Goal: Information Seeking & Learning: Learn about a topic

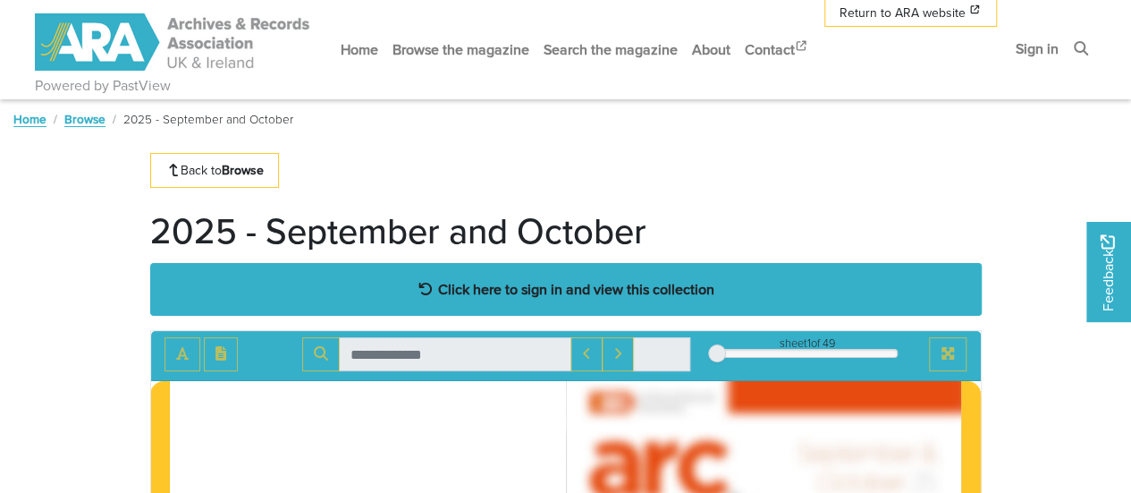
click at [474, 298] on strong "Click here to sign in and view this collection" at bounding box center [576, 289] width 276 height 20
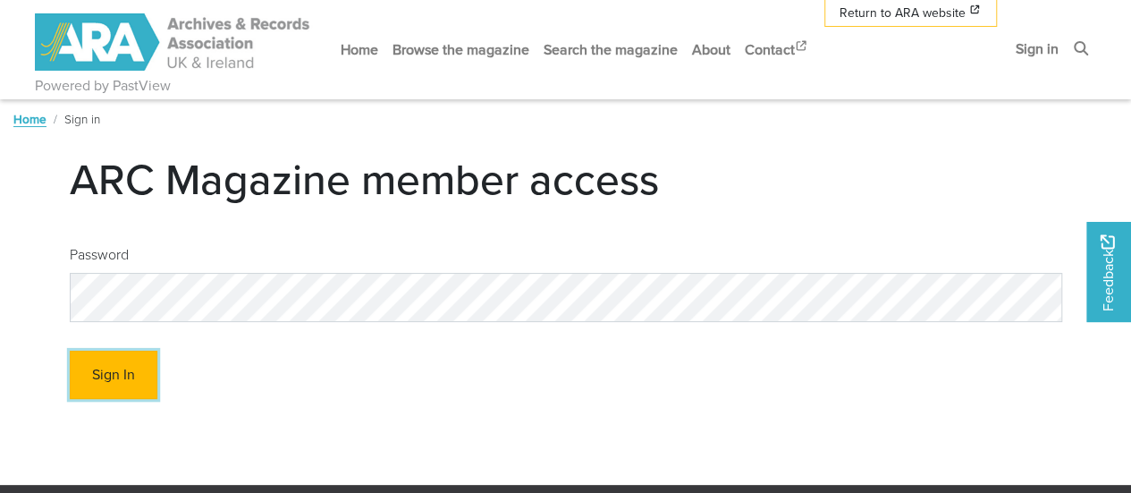
click at [116, 387] on button "Sign In" at bounding box center [114, 375] width 88 height 49
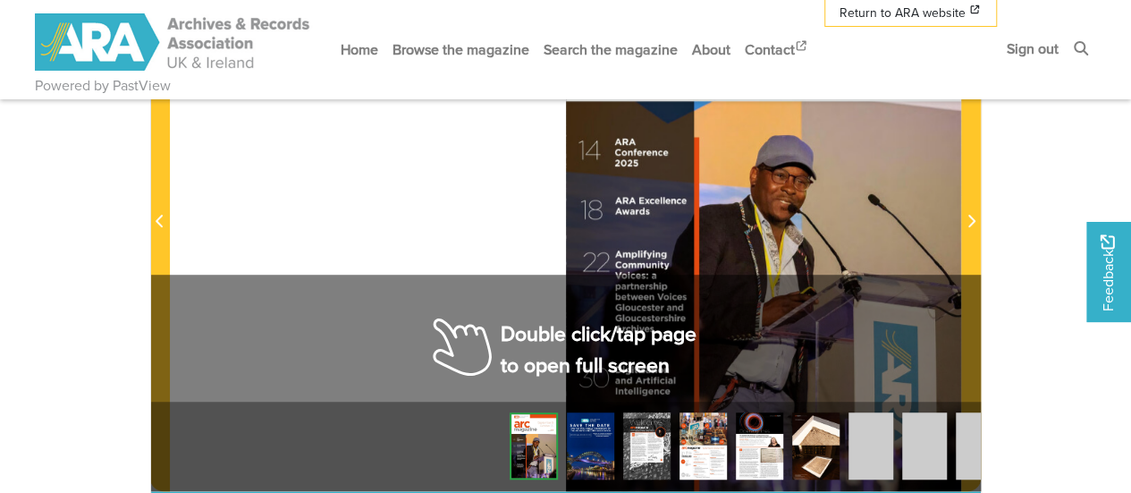
scroll to position [447, 0]
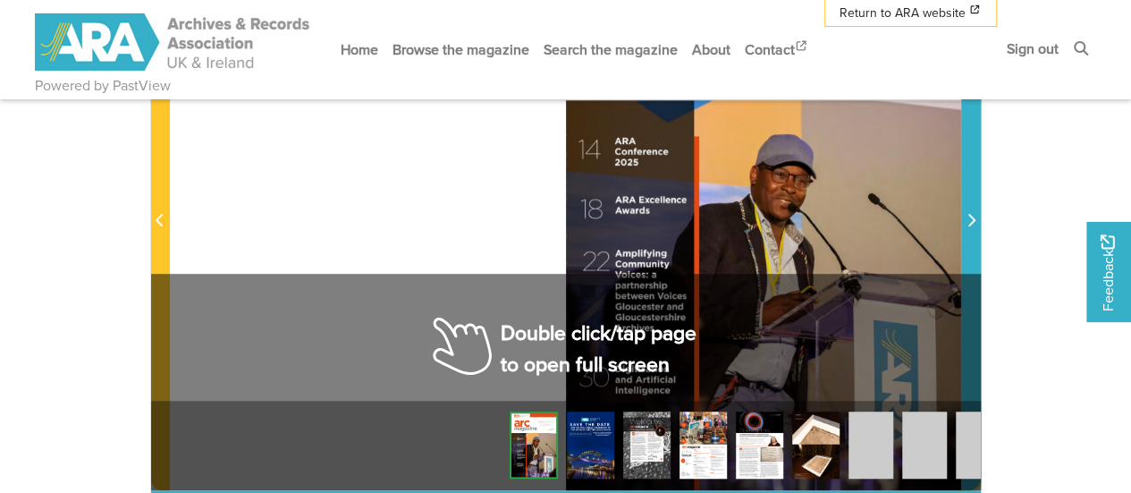
click at [970, 223] on icon "Next Page" at bounding box center [971, 220] width 9 height 14
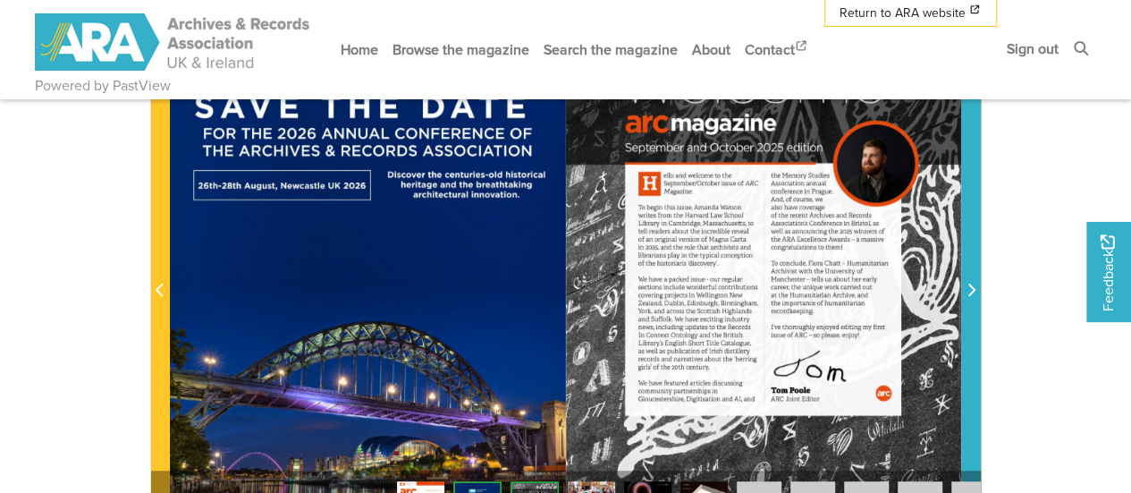
scroll to position [358, 0]
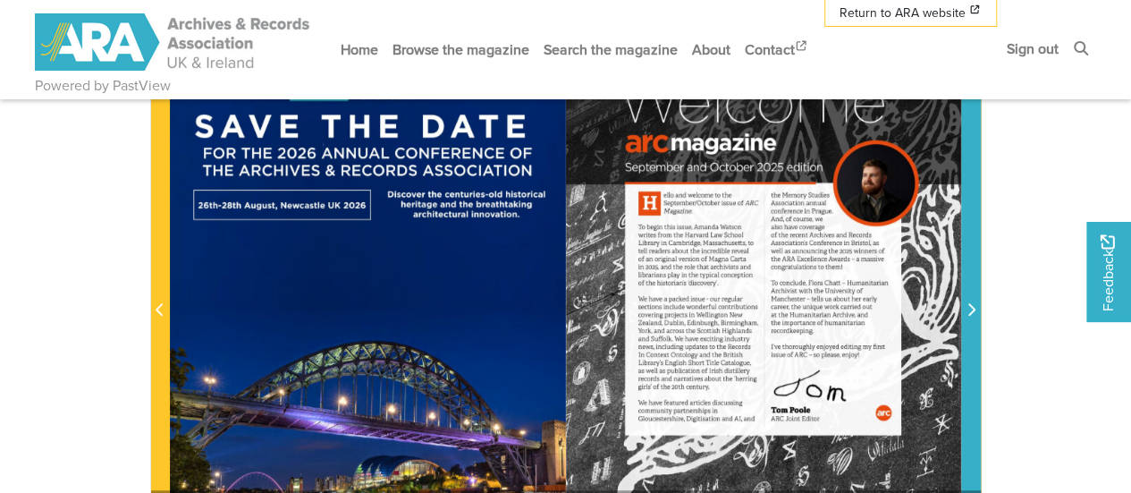
click at [977, 303] on span "Next Page" at bounding box center [971, 310] width 18 height 21
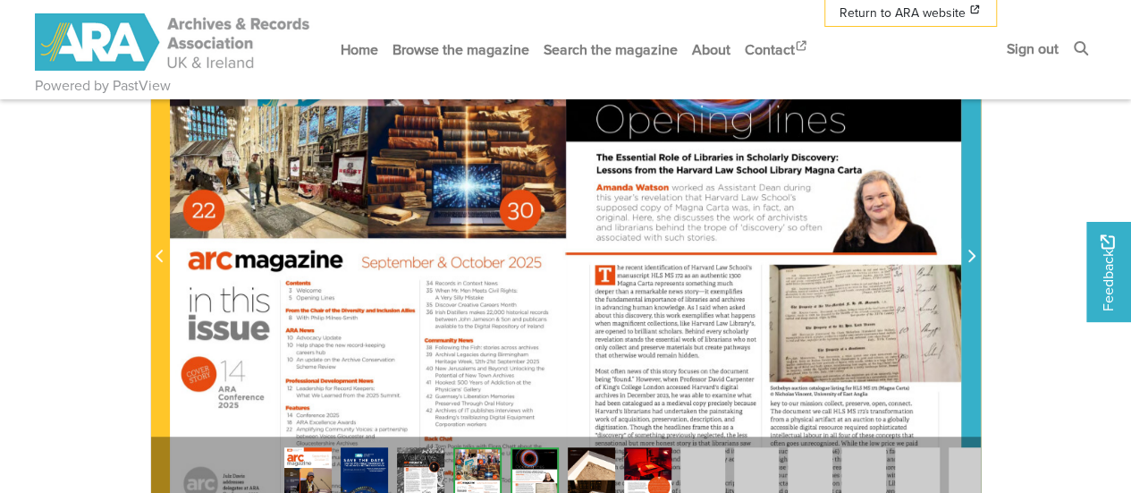
scroll to position [447, 0]
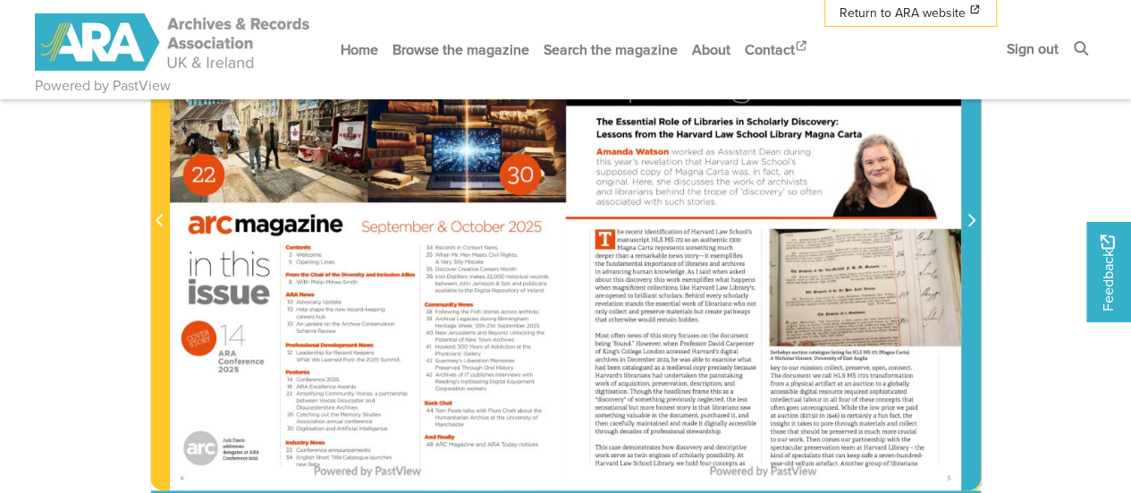
click at [978, 218] on span "Next Page" at bounding box center [971, 220] width 18 height 21
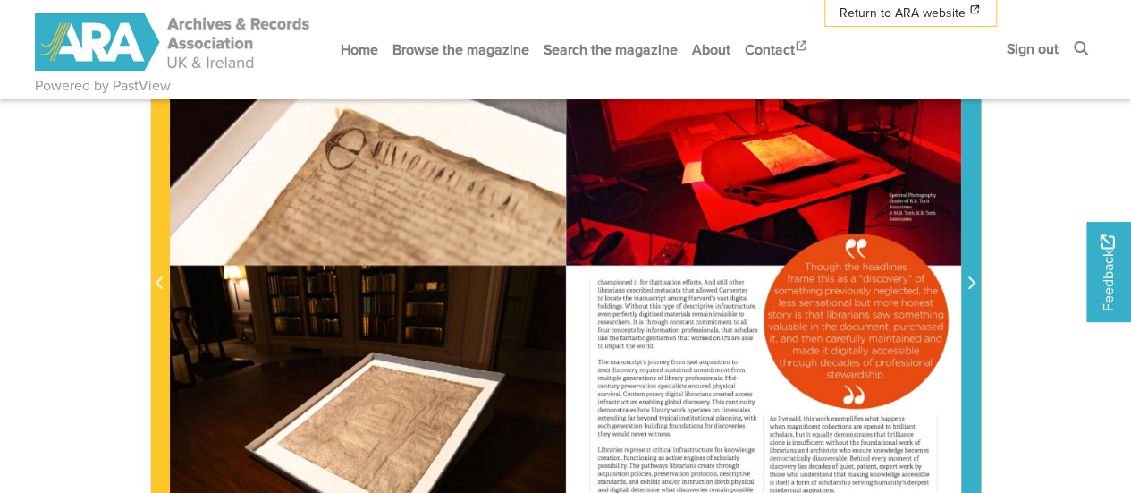
scroll to position [358, 0]
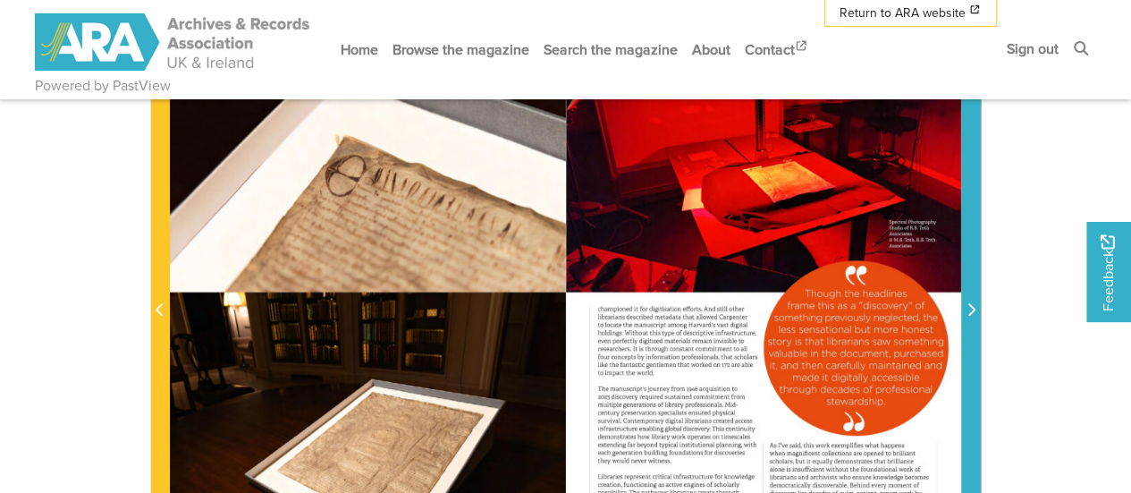
click at [973, 303] on icon "Next Page" at bounding box center [971, 309] width 9 height 14
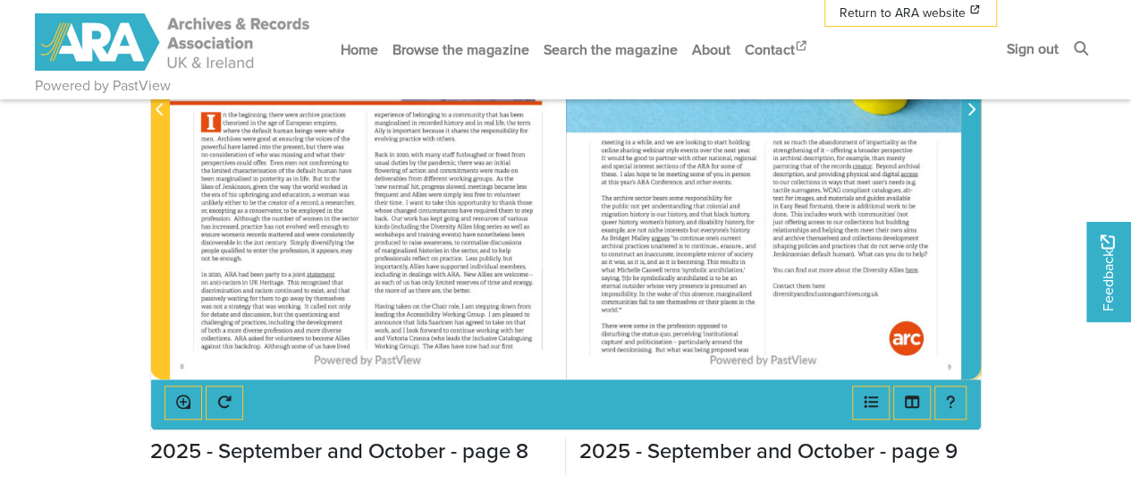
scroll to position [447, 0]
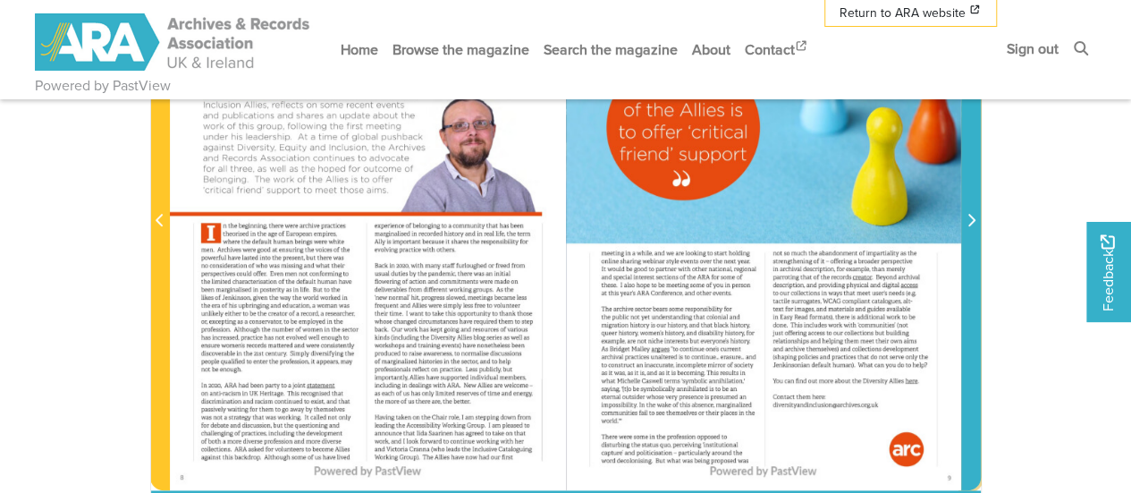
click at [966, 222] on span "Next Page" at bounding box center [971, 220] width 18 height 21
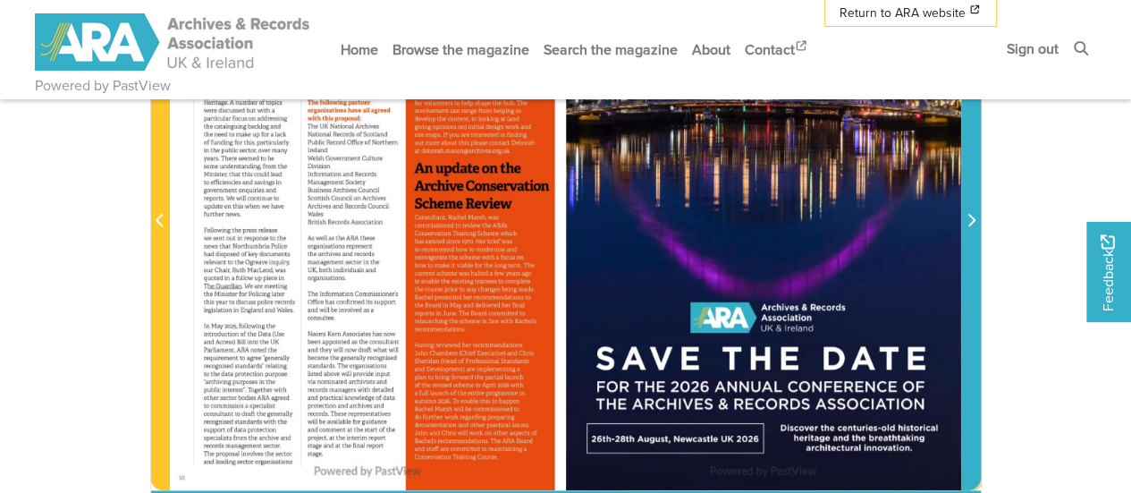
click at [966, 222] on span "Next Page" at bounding box center [971, 220] width 18 height 21
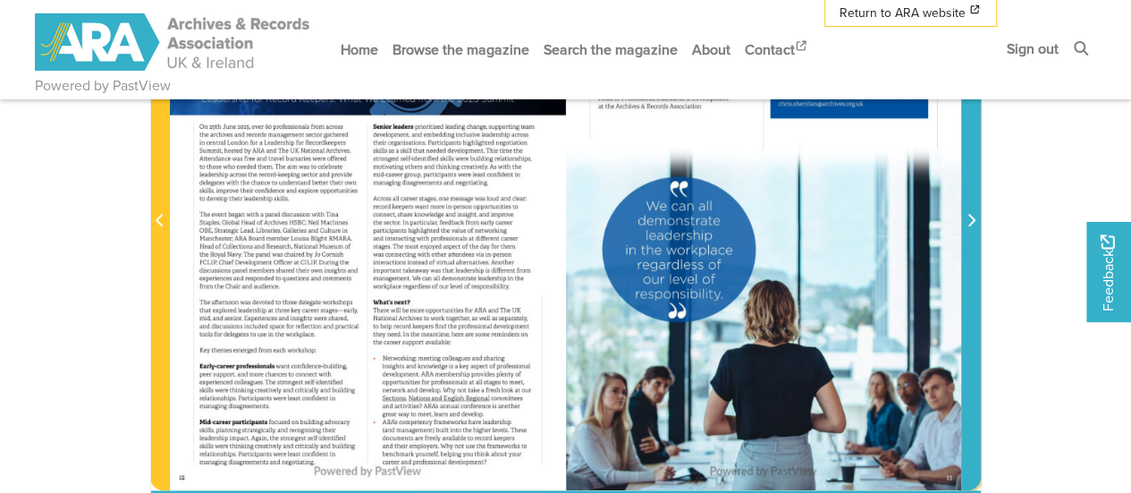
click at [966, 222] on span "Next Page" at bounding box center [971, 220] width 18 height 21
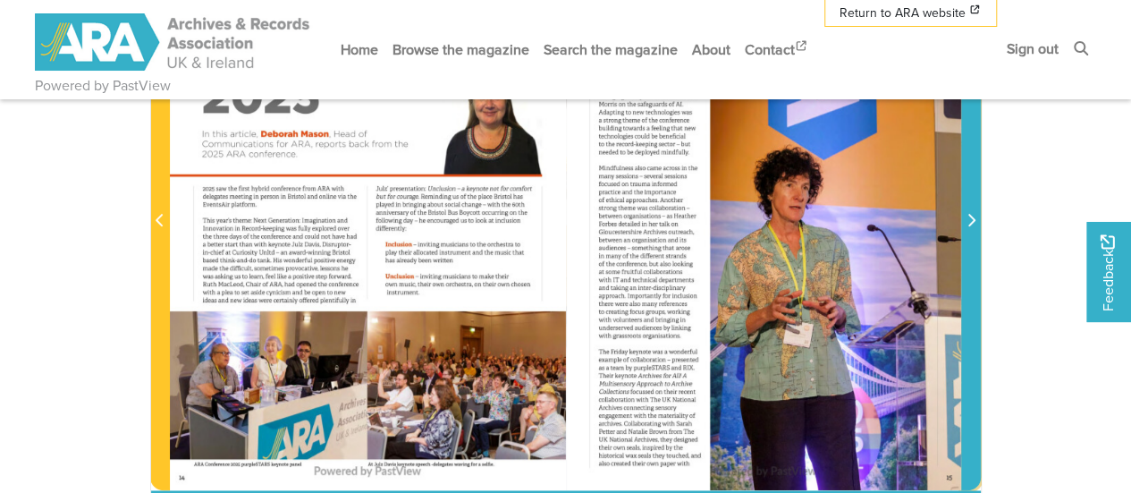
scroll to position [358, 0]
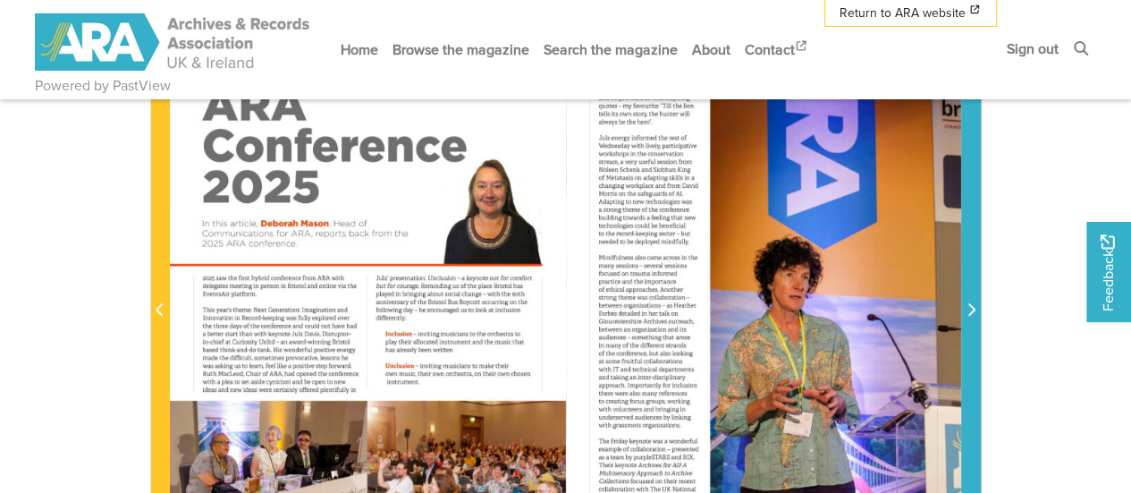
click at [970, 303] on icon "Next Page" at bounding box center [971, 309] width 9 height 14
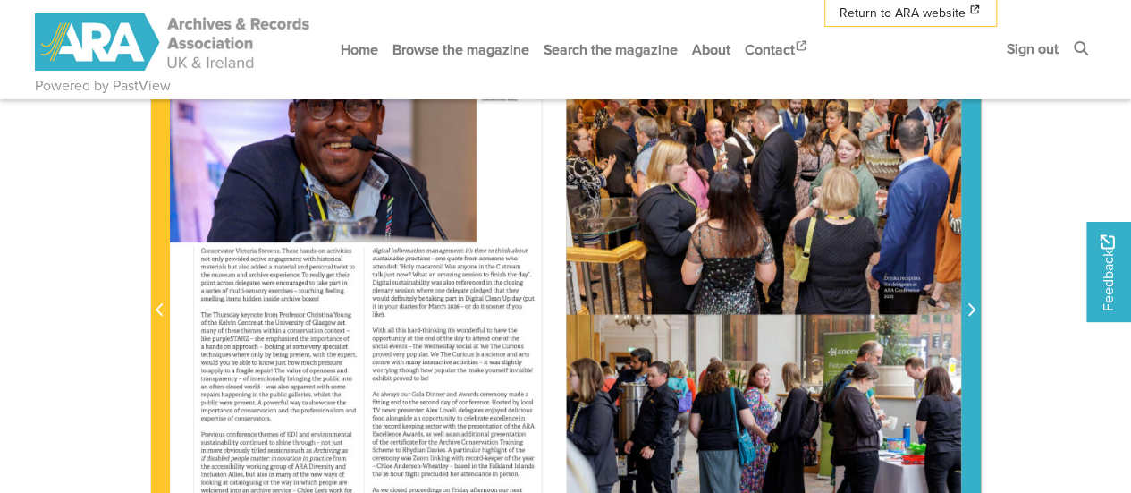
click at [970, 303] on icon "Next Page" at bounding box center [971, 309] width 9 height 14
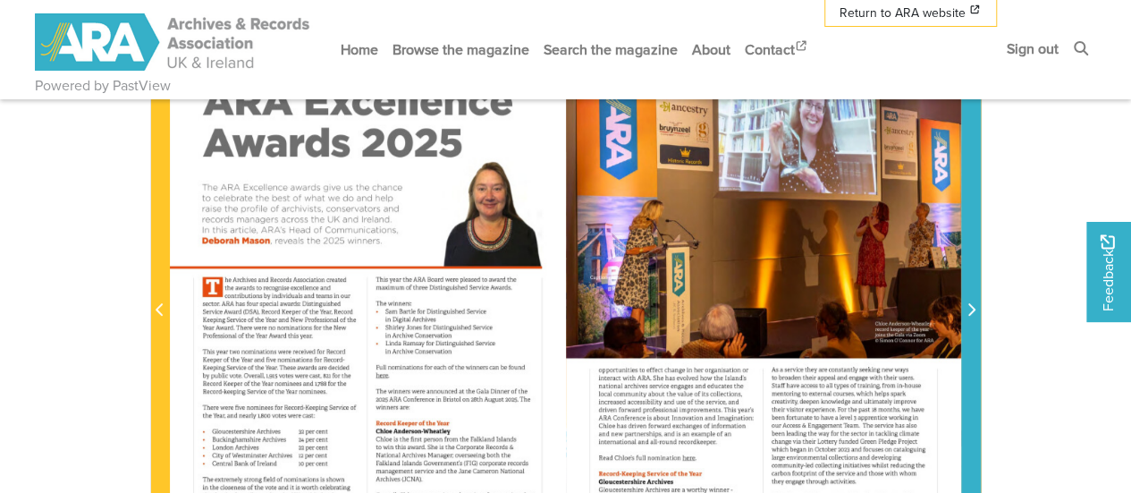
click at [970, 303] on icon "Next Page" at bounding box center [971, 309] width 9 height 14
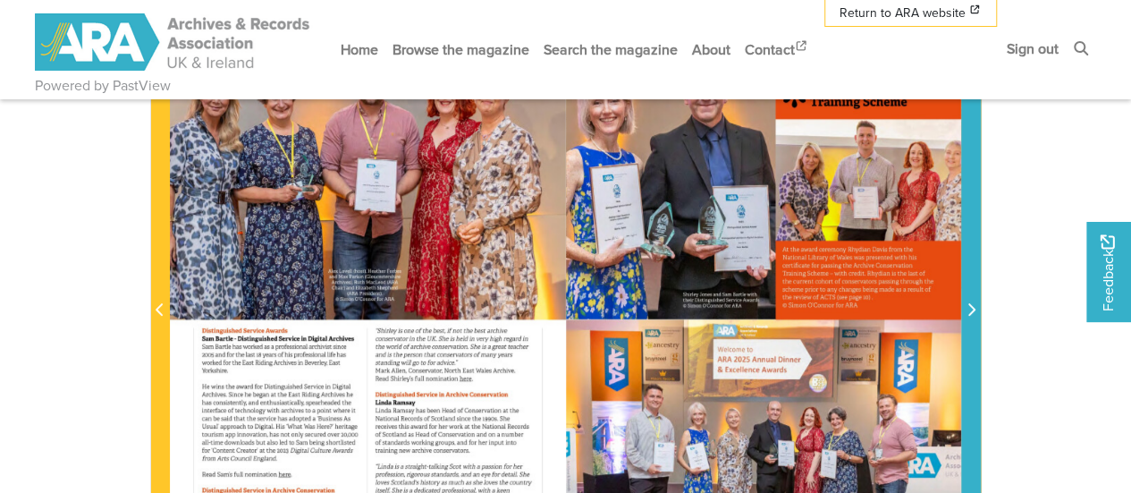
click at [970, 303] on icon "Next Page" at bounding box center [971, 309] width 9 height 14
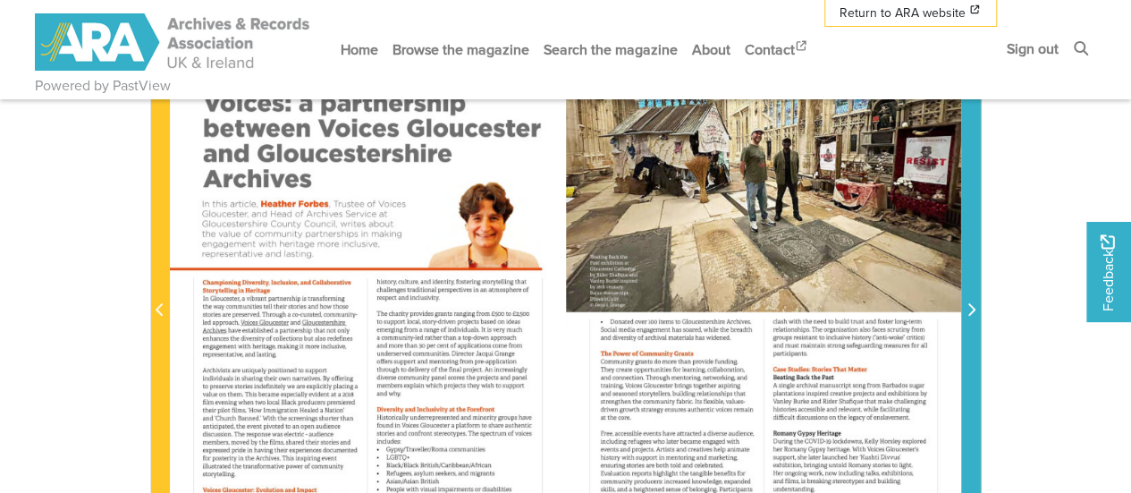
click at [970, 303] on icon "Next Page" at bounding box center [971, 309] width 9 height 14
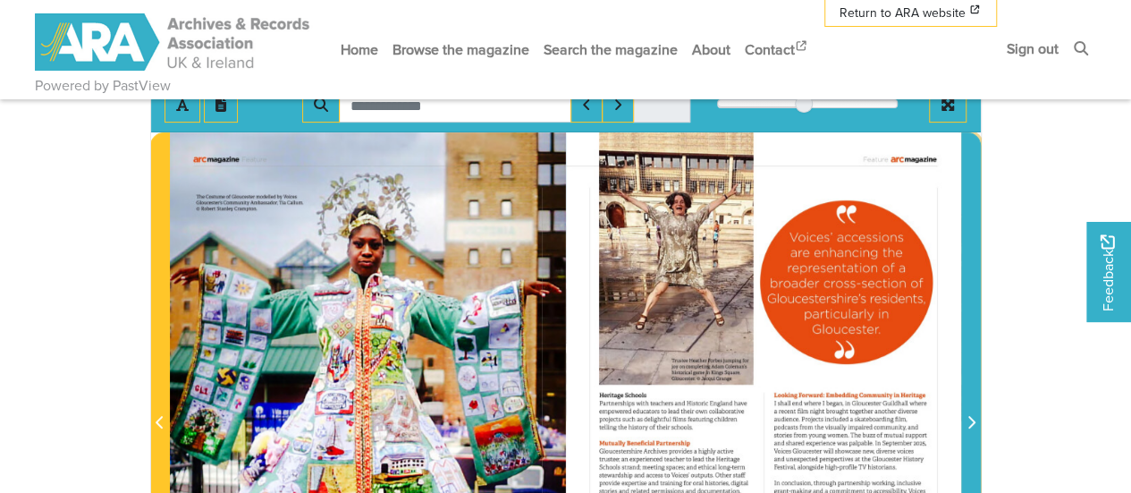
scroll to position [268, 0]
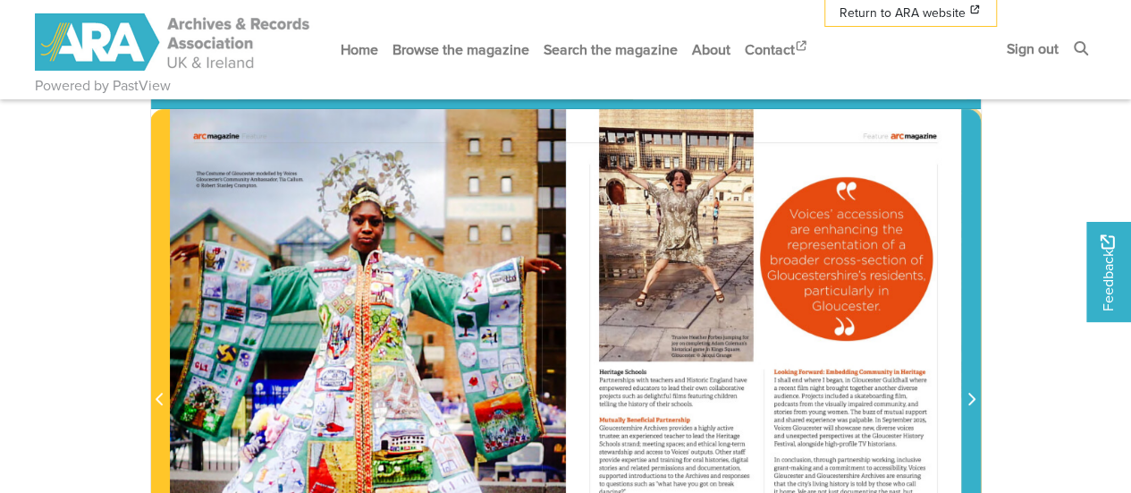
click at [972, 393] on icon "Next Page" at bounding box center [971, 399] width 9 height 14
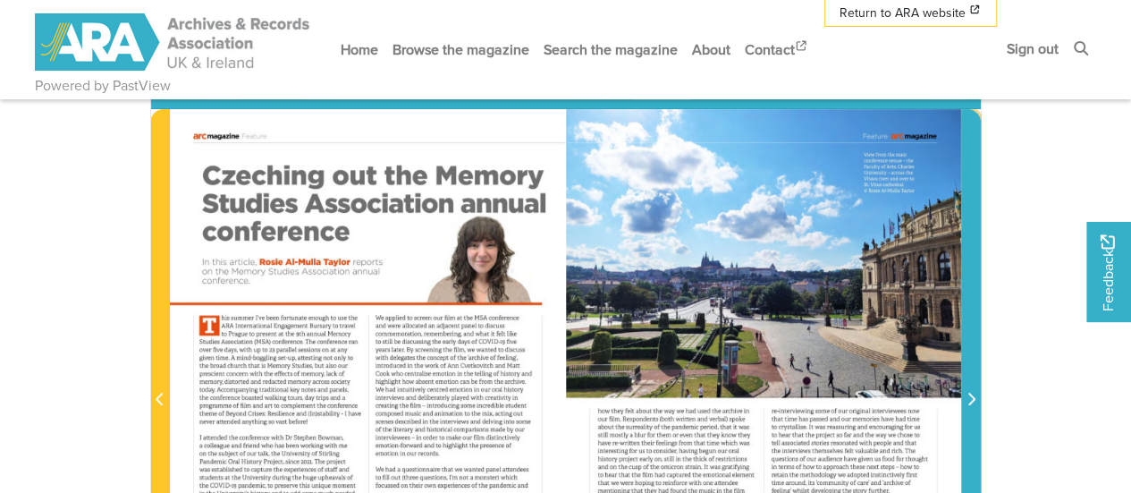
click at [972, 393] on icon "Next Page" at bounding box center [971, 399] width 9 height 14
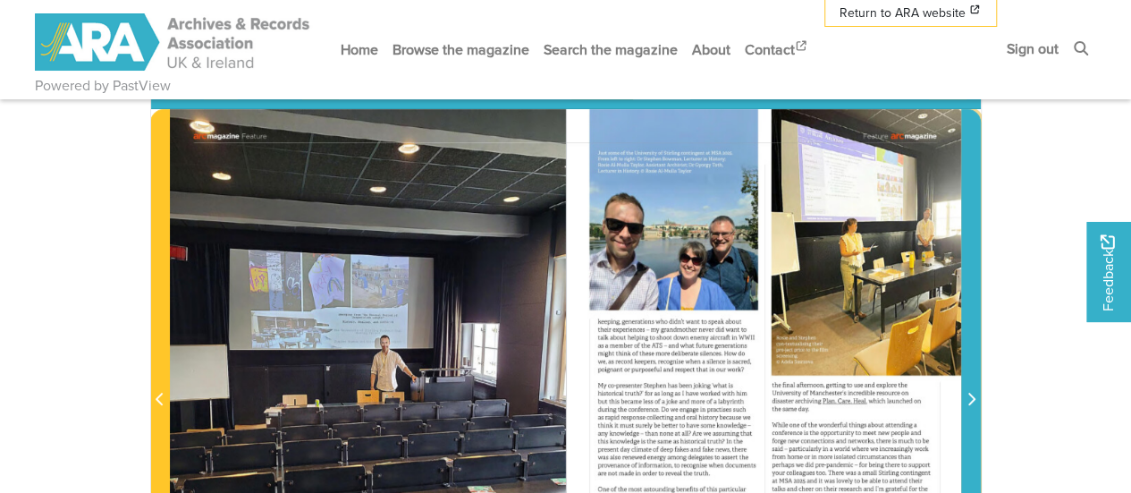
click at [972, 402] on icon "Next Page" at bounding box center [971, 399] width 9 height 14
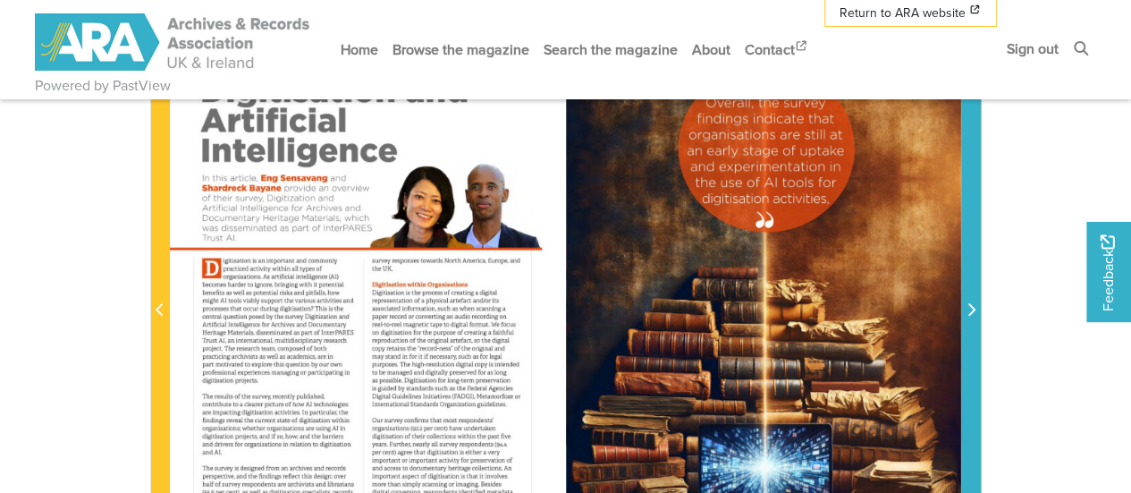
scroll to position [268, 0]
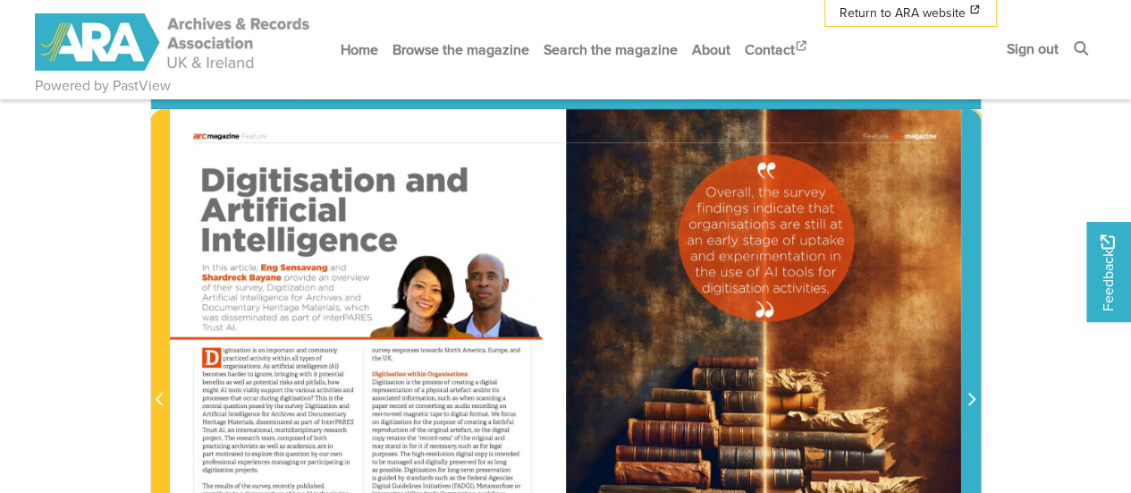
click at [973, 396] on icon "Next Page" at bounding box center [972, 399] width 7 height 13
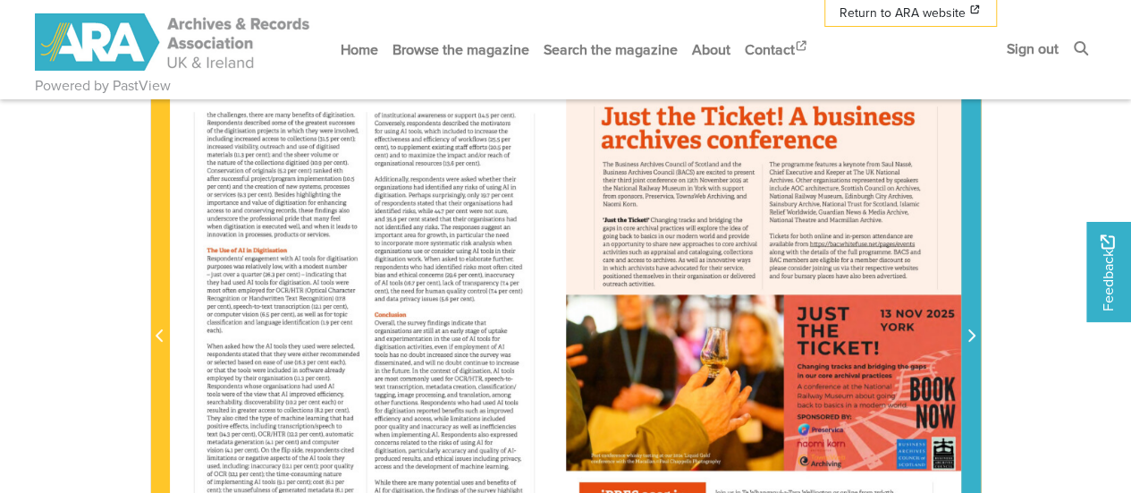
scroll to position [358, 0]
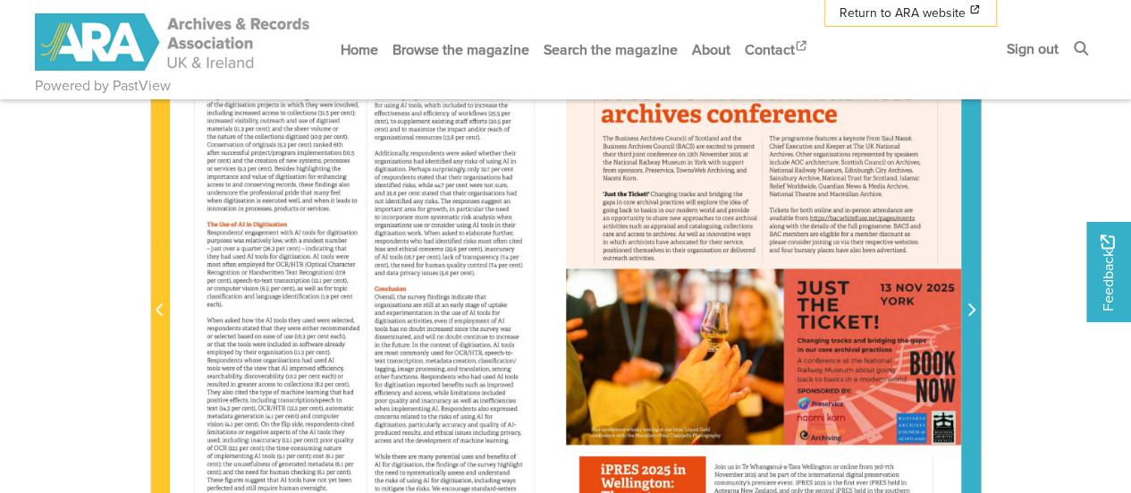
click at [973, 305] on icon "Next Page" at bounding box center [971, 309] width 9 height 14
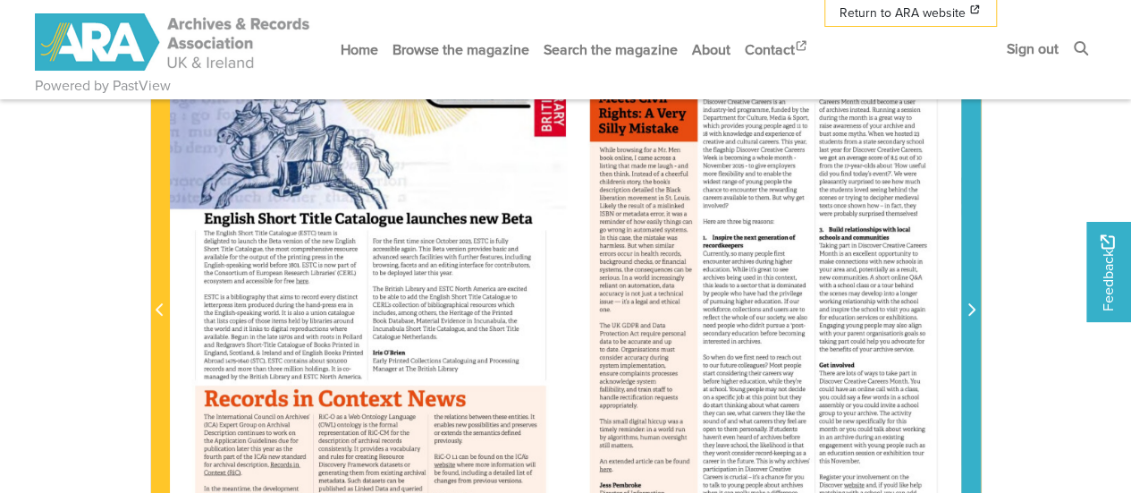
click at [970, 305] on icon "Next Page" at bounding box center [972, 309] width 7 height 13
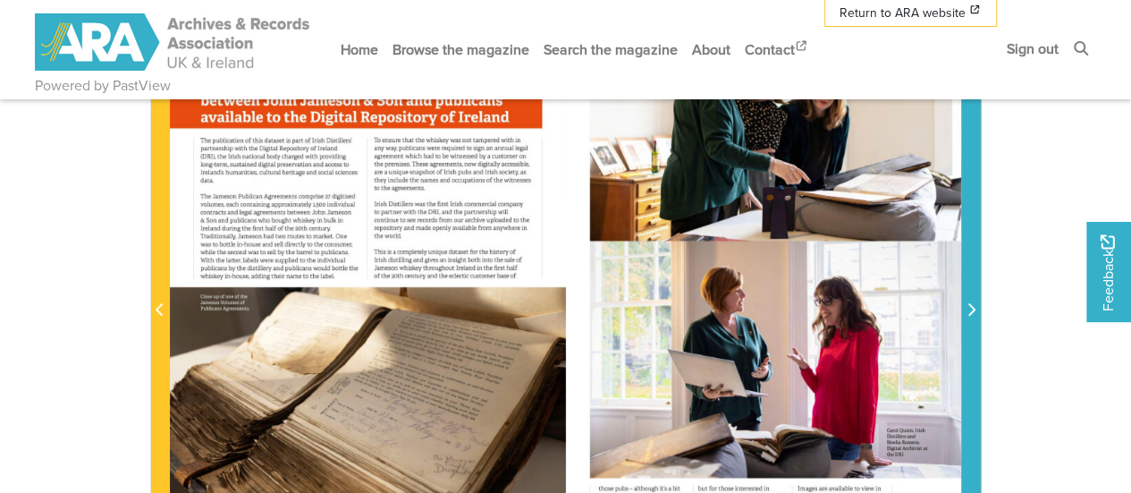
click at [970, 305] on icon "Next Page" at bounding box center [972, 309] width 7 height 13
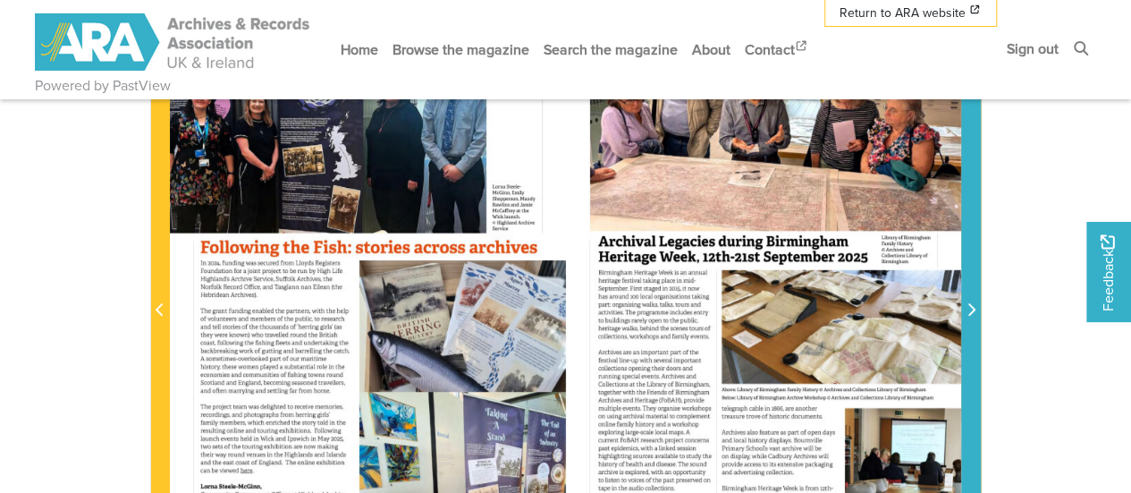
click at [970, 305] on icon "Next Page" at bounding box center [972, 309] width 7 height 13
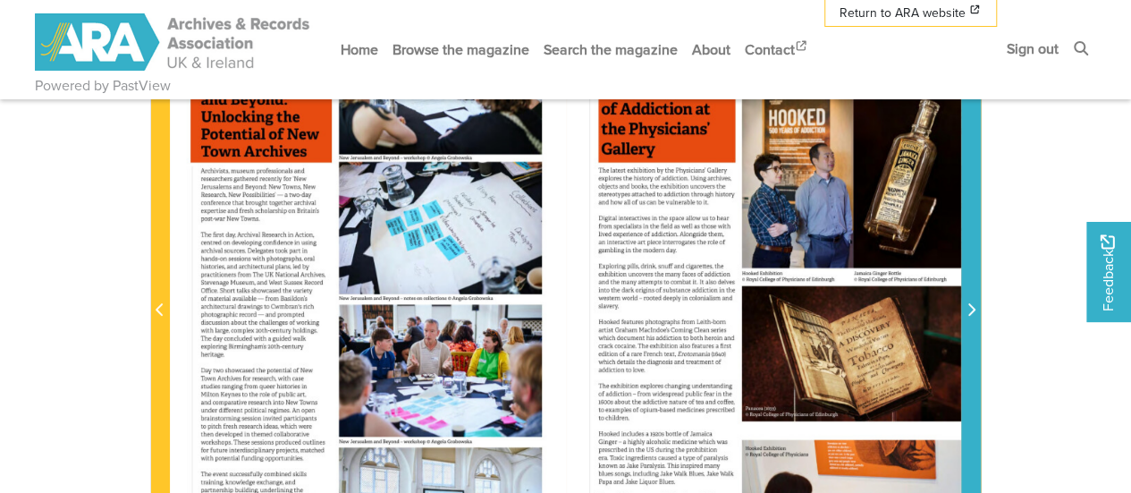
scroll to position [268, 0]
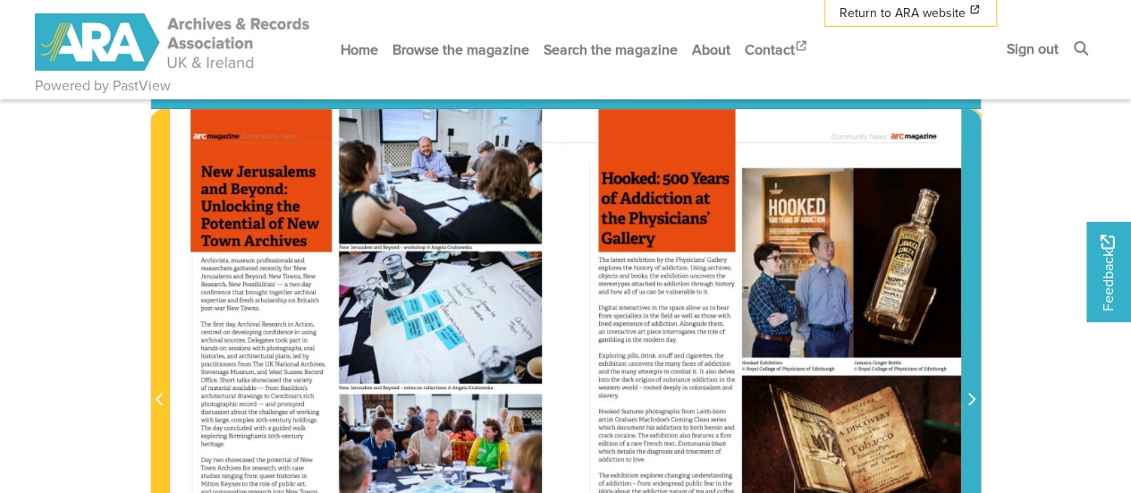
click at [978, 396] on span "Next Page" at bounding box center [971, 399] width 18 height 21
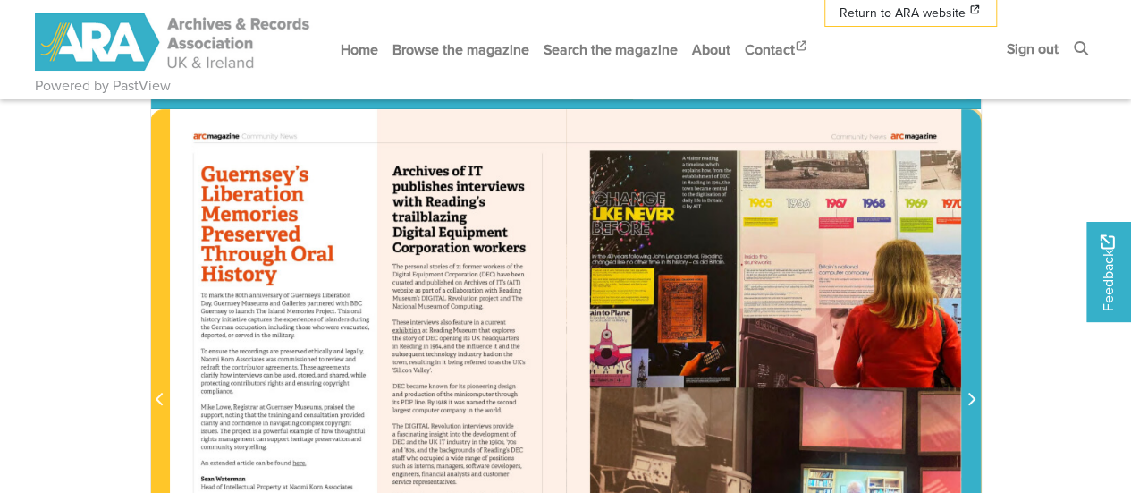
click at [978, 396] on span "Next Page" at bounding box center [971, 399] width 18 height 21
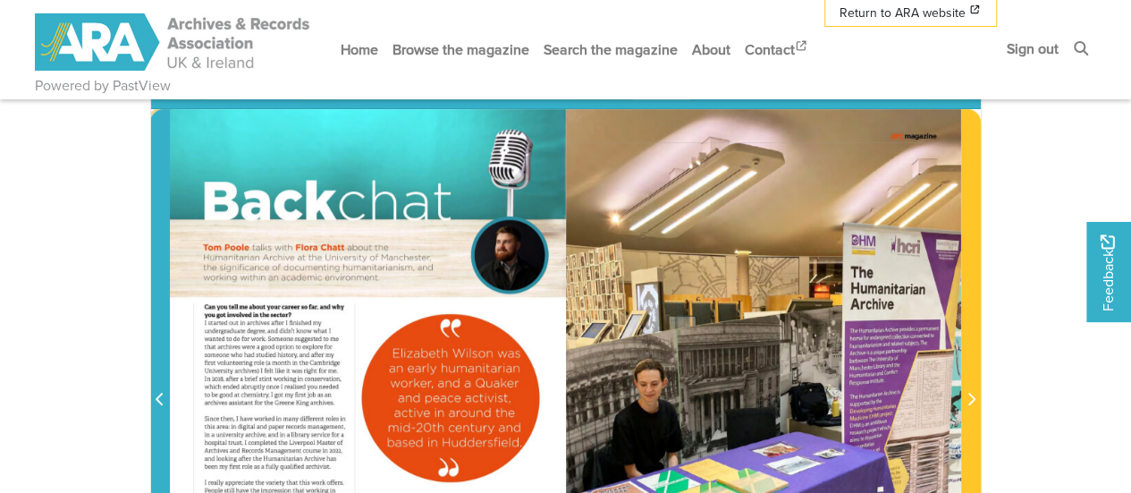
click at [164, 393] on icon "Previous Page" at bounding box center [160, 399] width 9 height 14
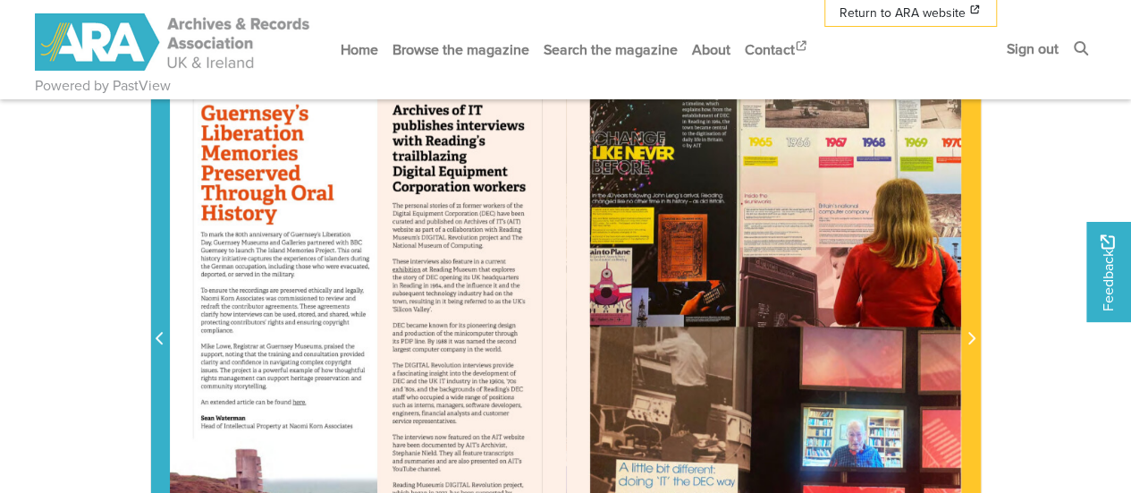
scroll to position [358, 0]
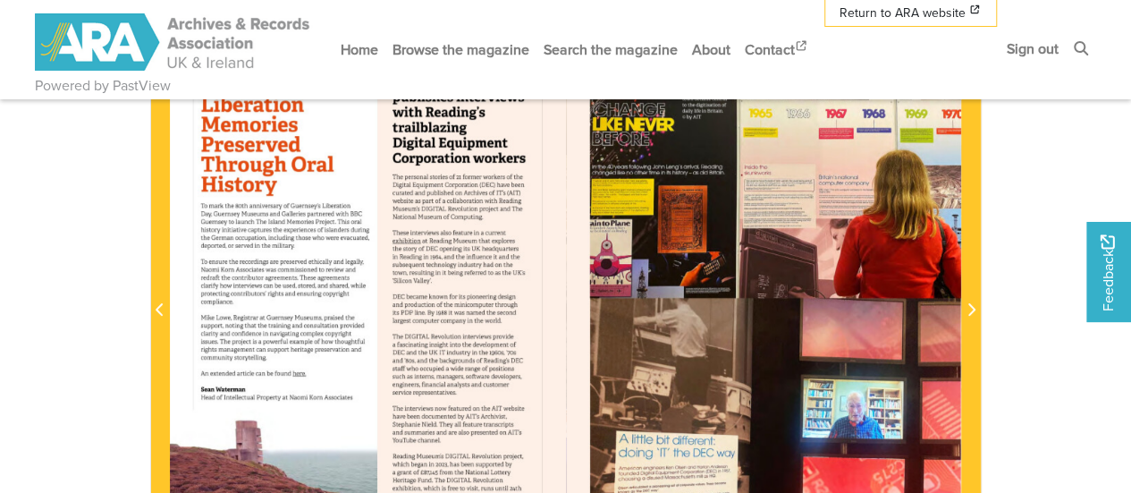
click at [297, 370] on div at bounding box center [367, 300] width 395 height 560
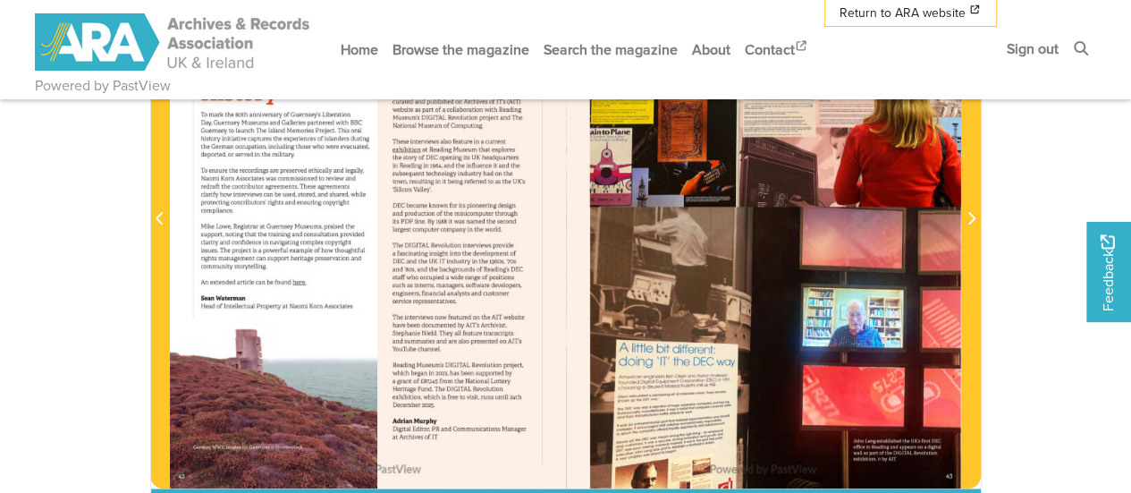
scroll to position [447, 0]
